Goal: Task Accomplishment & Management: Use online tool/utility

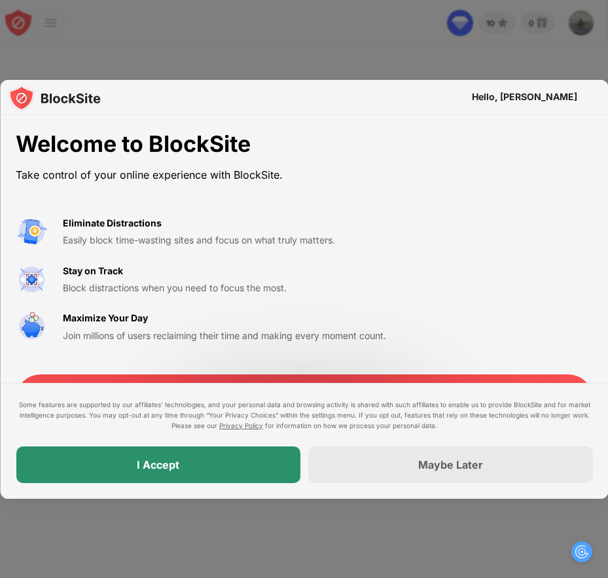
click at [151, 476] on div "I Accept" at bounding box center [158, 464] width 285 height 37
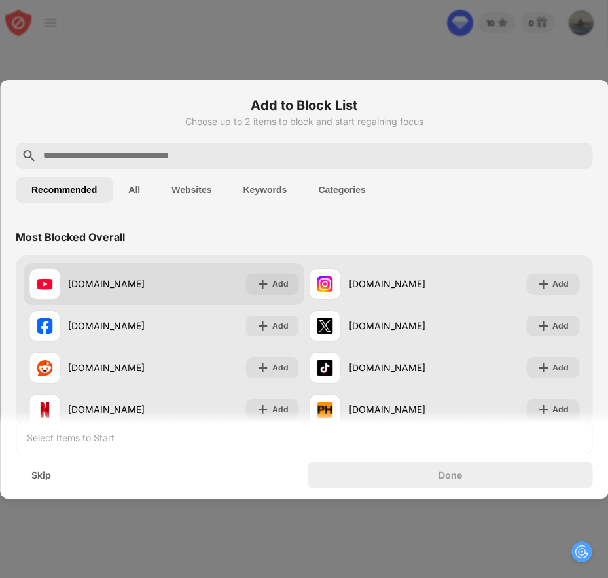
click at [229, 279] on div "[DOMAIN_NAME] Add" at bounding box center [164, 284] width 281 height 42
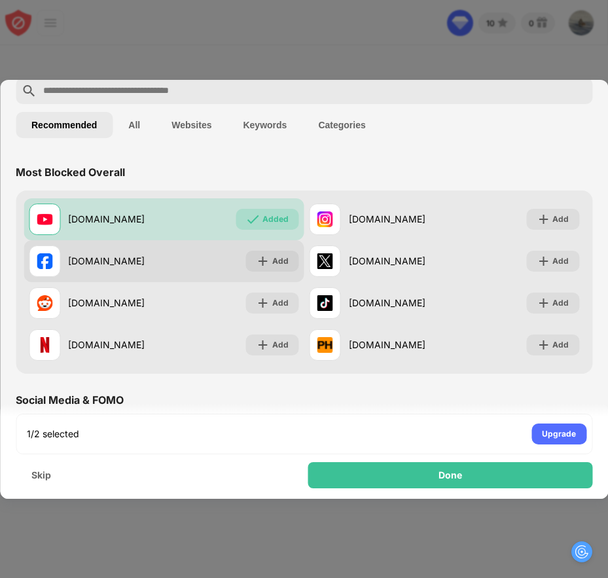
scroll to position [65, 0]
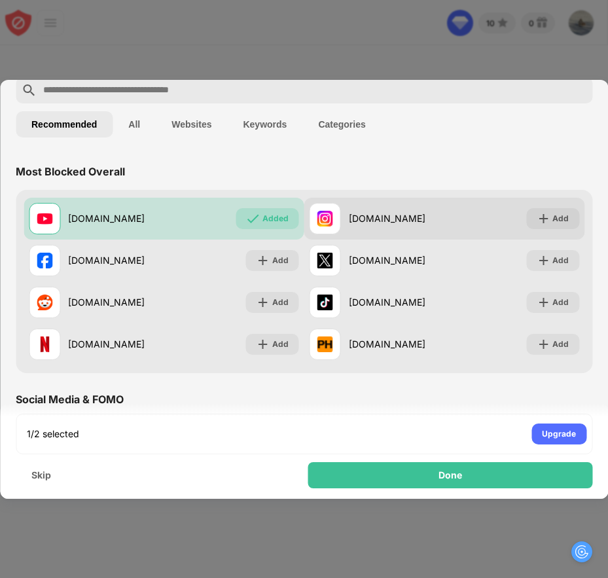
click at [415, 228] on div "[DOMAIN_NAME]" at bounding box center [376, 218] width 135 height 31
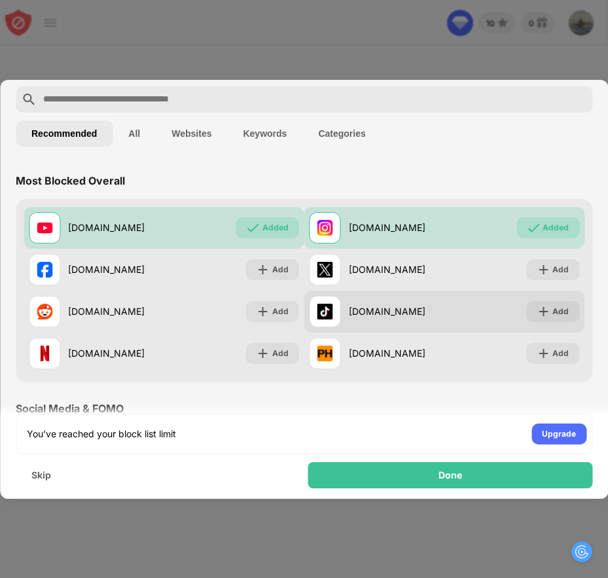
scroll to position [0, 0]
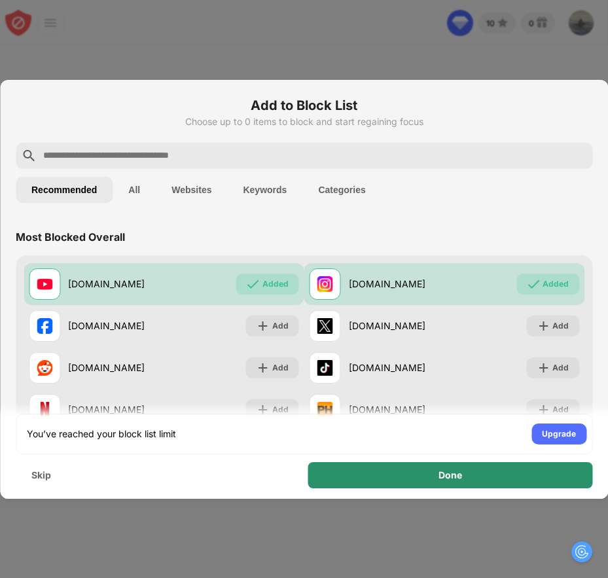
click at [436, 478] on div "Done" at bounding box center [450, 475] width 285 height 26
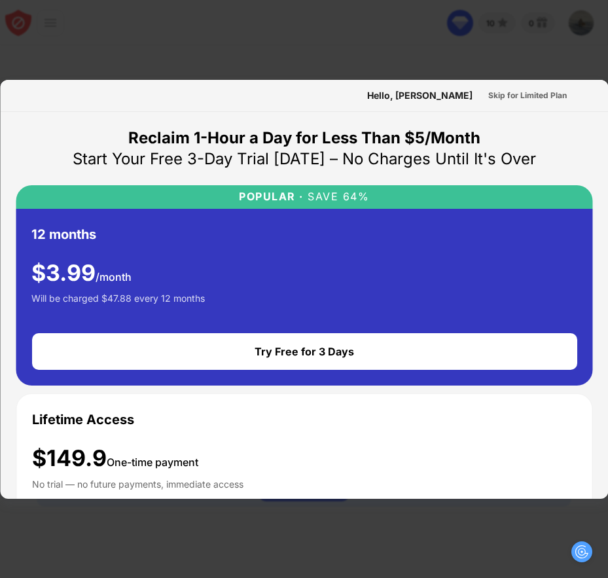
click at [446, 52] on div at bounding box center [304, 289] width 608 height 578
click at [487, 91] on div "Skip for Limited Plan" at bounding box center [526, 95] width 78 height 13
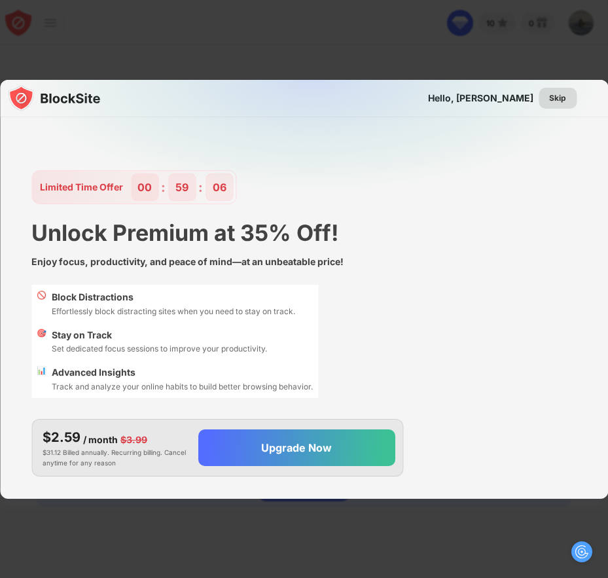
click at [560, 96] on div "Skip" at bounding box center [557, 98] width 17 height 13
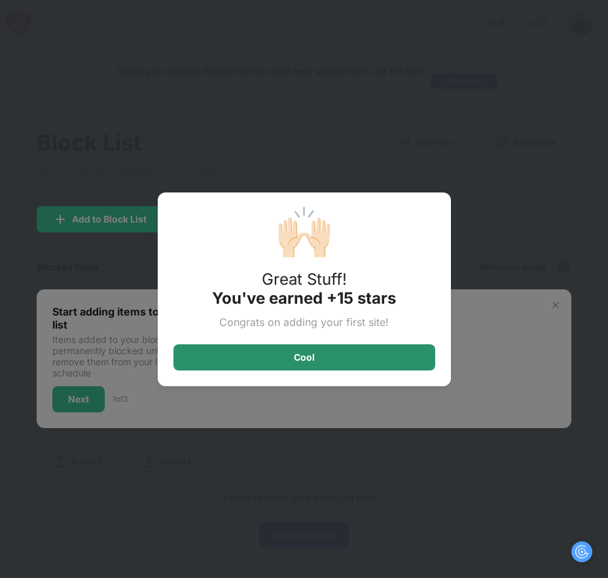
click at [328, 362] on div "Cool" at bounding box center [304, 357] width 262 height 26
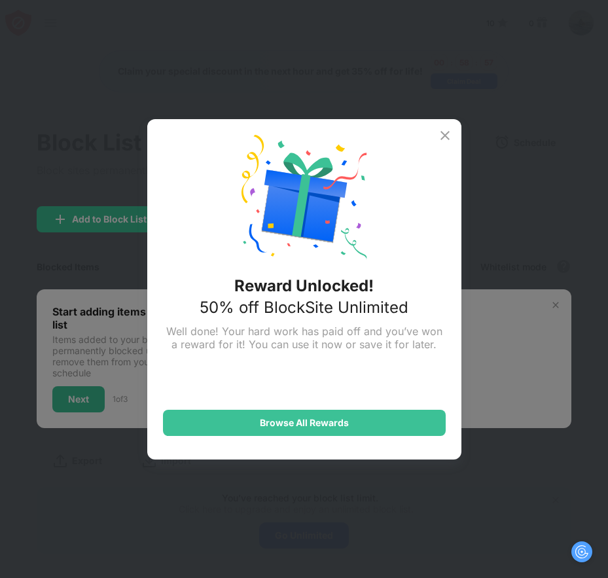
click at [441, 132] on img at bounding box center [445, 136] width 16 height 16
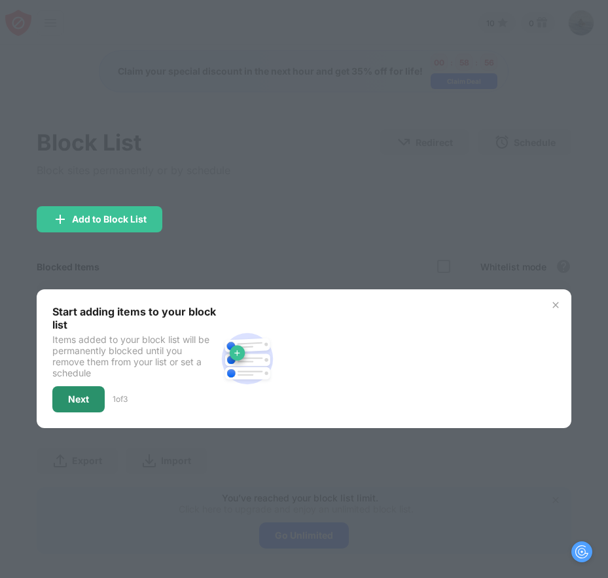
click at [75, 394] on div "Next" at bounding box center [78, 399] width 21 height 10
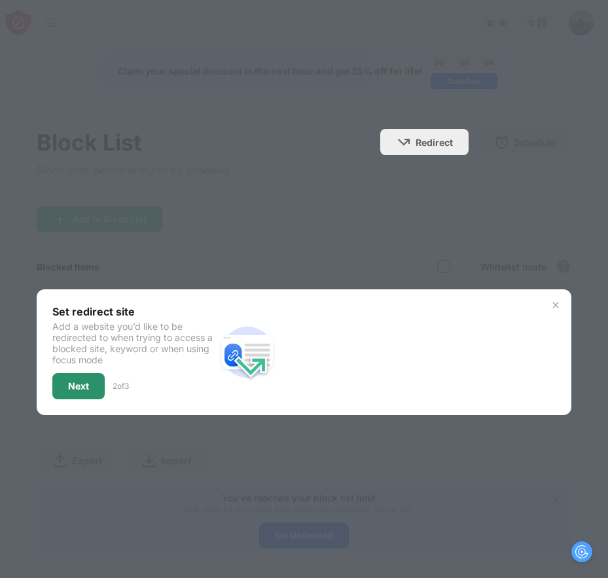
click at [77, 392] on div "Next" at bounding box center [78, 386] width 52 height 26
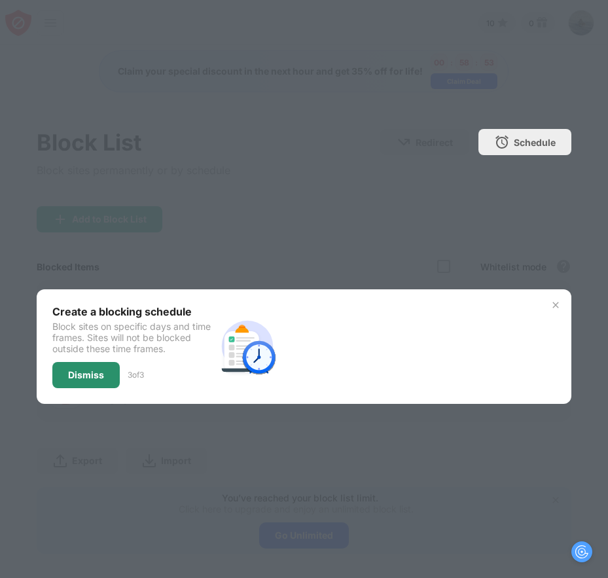
click at [97, 374] on div "Dismiss" at bounding box center [86, 375] width 36 height 10
